Goal: Transaction & Acquisition: Book appointment/travel/reservation

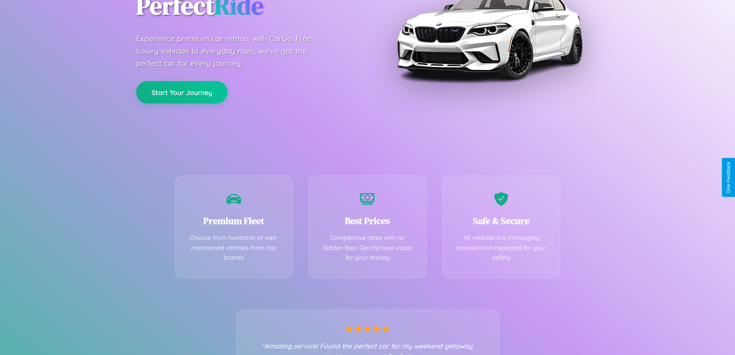
scroll to position [152, 0]
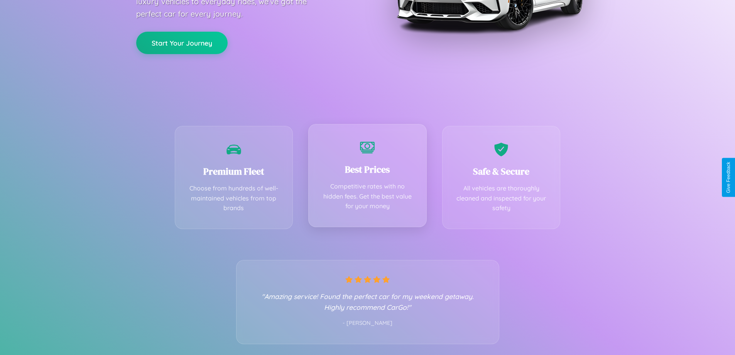
click at [367, 177] on div "Best Prices Competitive rates with no hidden fees. Get the best value for your …" at bounding box center [367, 175] width 118 height 103
click at [182, 42] on button "Start Your Journey" at bounding box center [181, 42] width 91 height 22
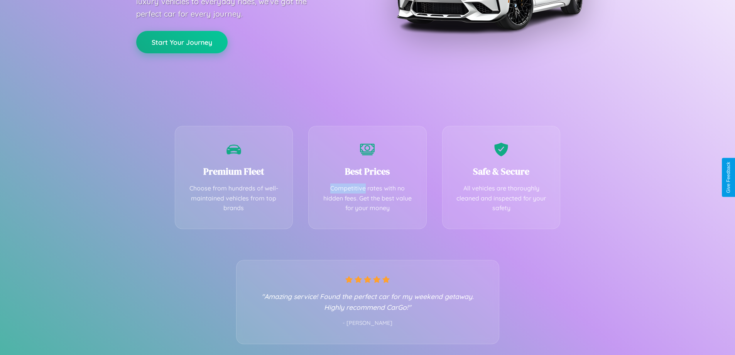
click at [182, 42] on button "Start Your Journey" at bounding box center [181, 42] width 91 height 22
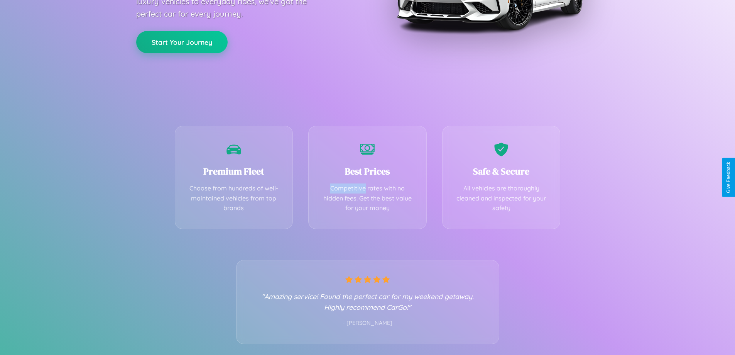
click at [182, 42] on button "Start Your Journey" at bounding box center [181, 42] width 91 height 22
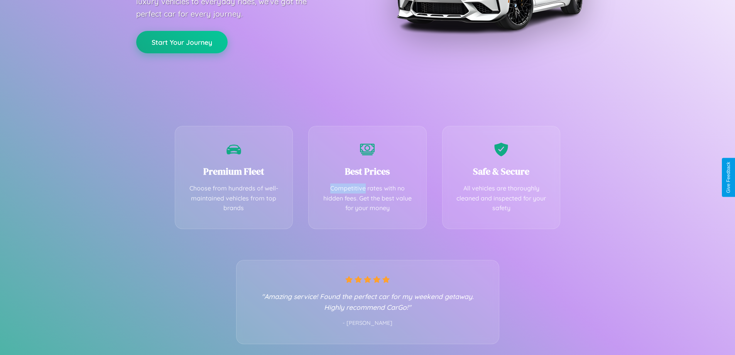
click at [182, 42] on button "Start Your Journey" at bounding box center [181, 42] width 91 height 22
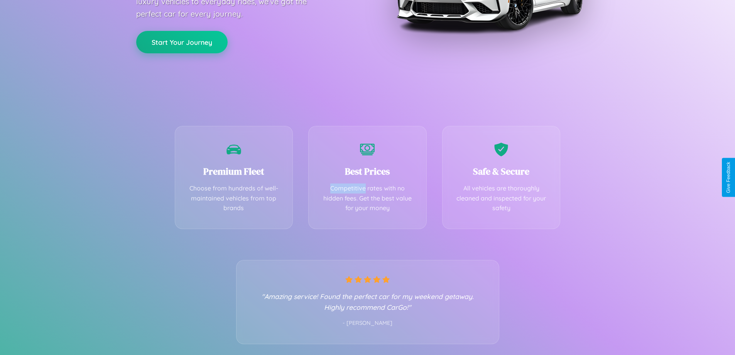
click at [182, 42] on button "Start Your Journey" at bounding box center [181, 42] width 91 height 22
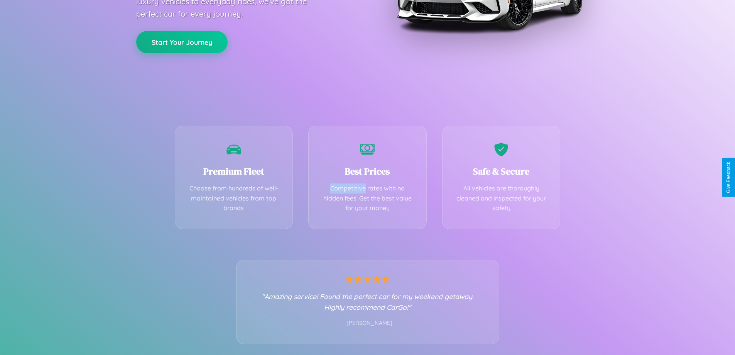
click at [182, 42] on button "Start Your Journey" at bounding box center [181, 42] width 91 height 22
